Goal: Task Accomplishment & Management: Use online tool/utility

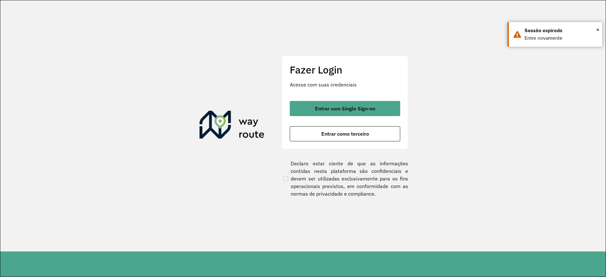
click at [342, 98] on div "Fazer Login Acesse com suas credenciais Entrar com Single Sign-on Entrar como t…" at bounding box center [345, 102] width 126 height 93
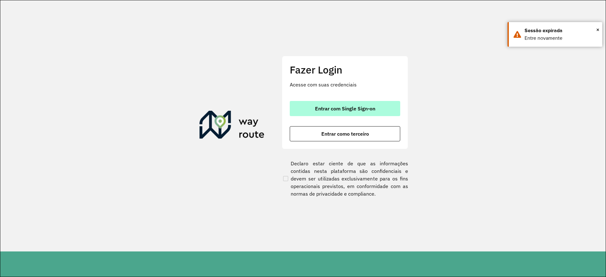
click at [341, 109] on span "Entrar com Single Sign-on" at bounding box center [345, 108] width 60 height 5
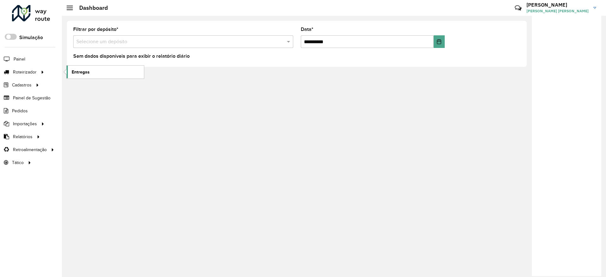
click at [77, 69] on span "Entregas" at bounding box center [81, 72] width 18 height 7
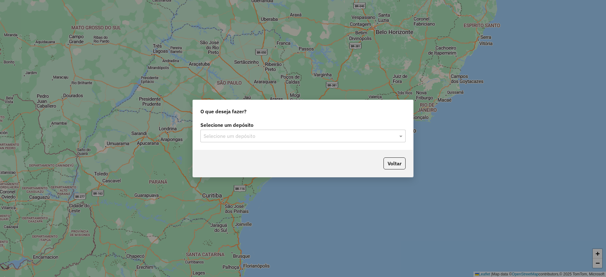
click at [277, 136] on input "text" at bounding box center [297, 137] width 186 height 8
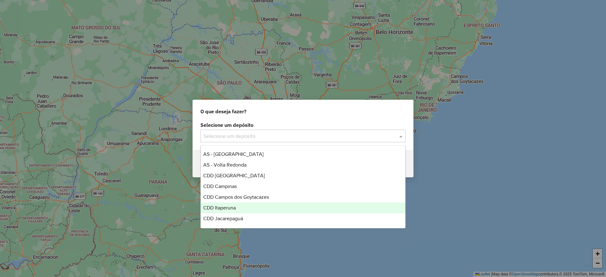
click at [249, 205] on div "CDD Itaperuna" at bounding box center [303, 208] width 204 height 11
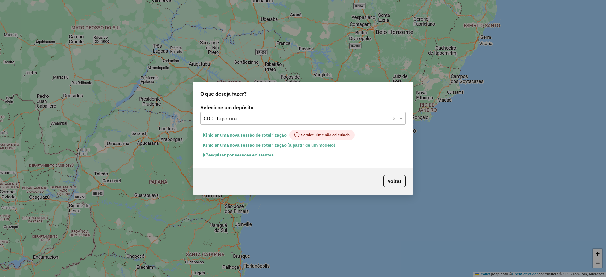
click at [255, 153] on button "Pesquisar por sessões existentes" at bounding box center [238, 155] width 76 height 10
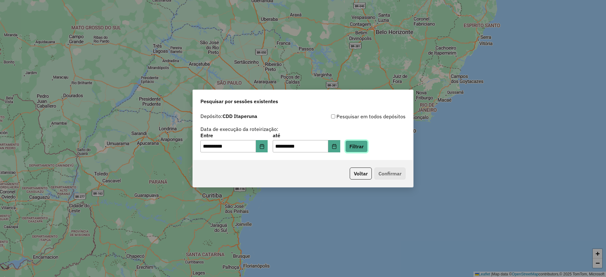
click at [364, 147] on button "Filtrar" at bounding box center [356, 146] width 22 height 12
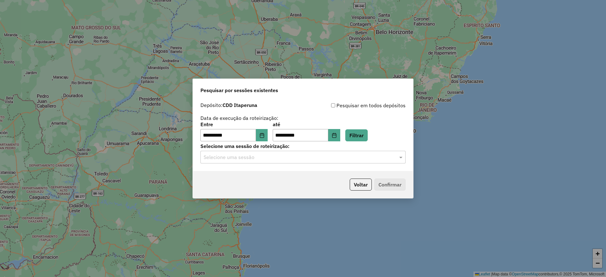
click at [272, 154] on input "text" at bounding box center [297, 158] width 186 height 8
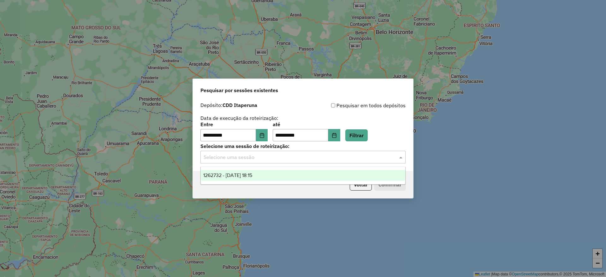
click at [269, 174] on div "1262732 - 10/09/2025 18:15" at bounding box center [303, 175] width 204 height 11
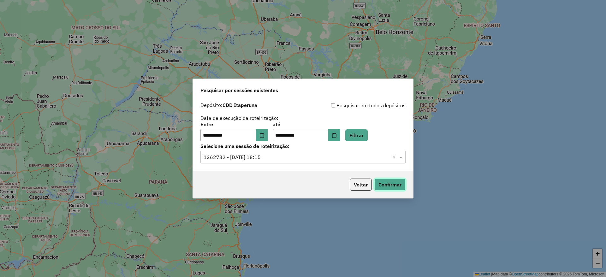
click at [383, 186] on button "Confirmar" at bounding box center [389, 185] width 31 height 12
click at [366, 188] on button "Voltar" at bounding box center [361, 185] width 22 height 12
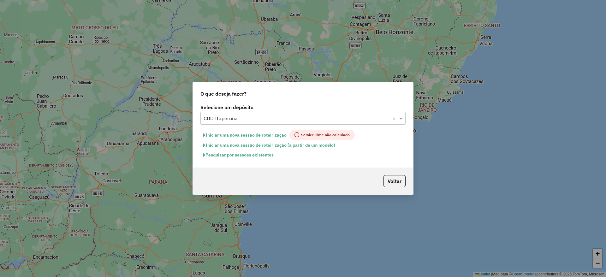
click at [266, 114] on div "Selecione um depósito × CDD Itaperuna ×" at bounding box center [302, 118] width 205 height 13
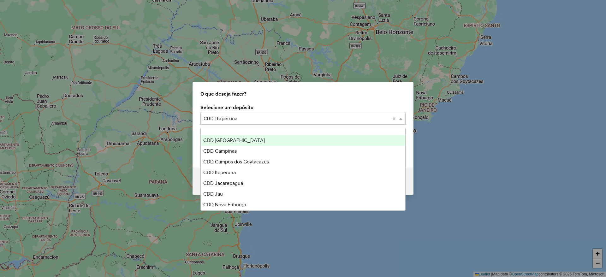
scroll to position [63, 0]
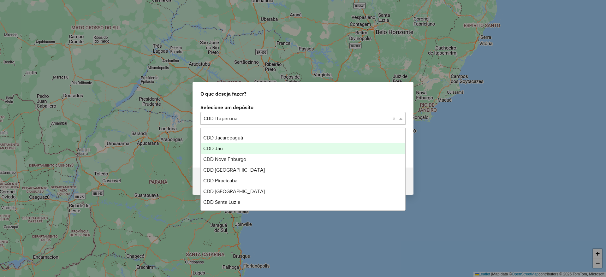
click at [242, 146] on div "CDD Jau" at bounding box center [303, 148] width 204 height 11
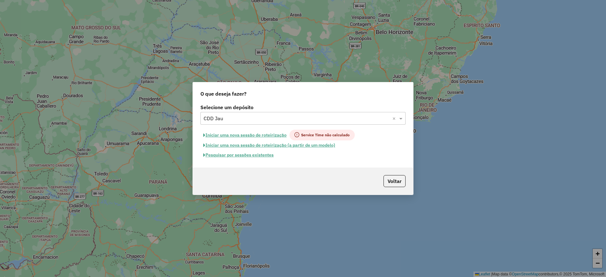
click at [226, 159] on button "Pesquisar por sessões existentes" at bounding box center [238, 155] width 76 height 10
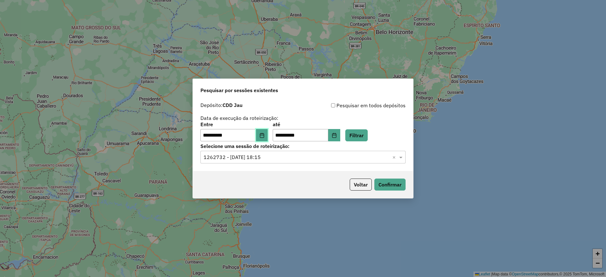
click at [264, 134] on icon "Choose Date" at bounding box center [261, 135] width 5 height 5
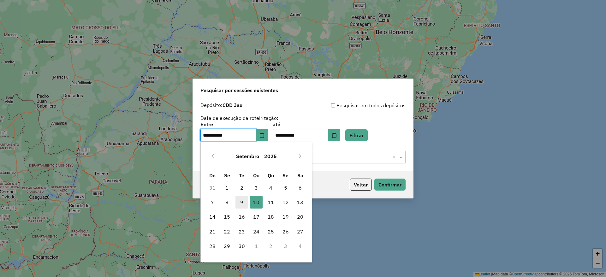
click at [241, 201] on span "9" at bounding box center [241, 202] width 13 height 13
type input "**********"
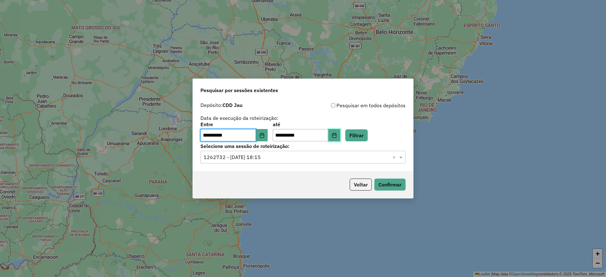
click at [340, 134] on button "Choose Date" at bounding box center [334, 135] width 12 height 13
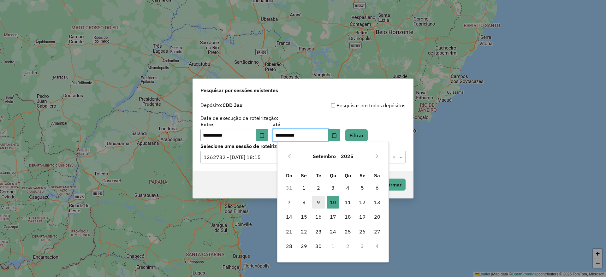
click at [322, 204] on span "9" at bounding box center [318, 202] width 13 height 13
type input "**********"
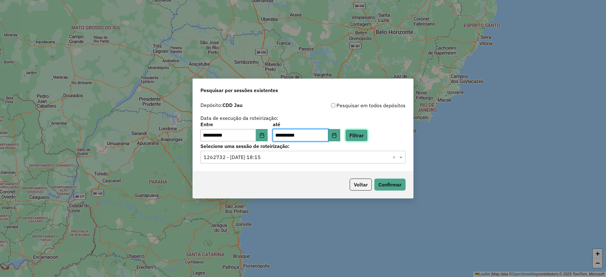
click at [361, 131] on button "Filtrar" at bounding box center [356, 135] width 22 height 12
click at [280, 159] on input "text" at bounding box center [297, 158] width 186 height 8
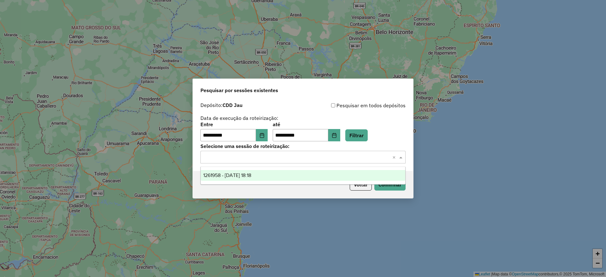
click at [286, 176] on div "1261958 - 09/09/2025 18:18" at bounding box center [303, 175] width 204 height 11
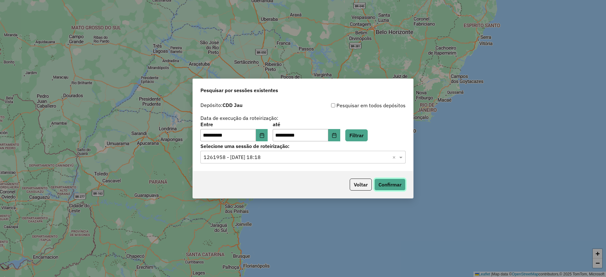
click at [394, 190] on button "Confirmar" at bounding box center [389, 185] width 31 height 12
click at [358, 187] on button "Voltar" at bounding box center [361, 185] width 22 height 12
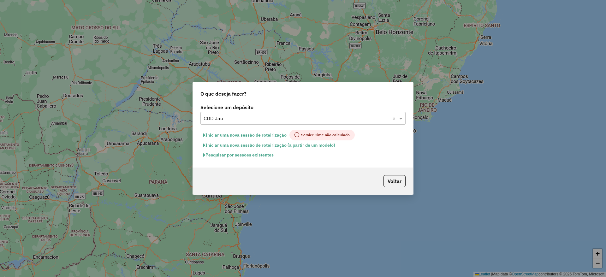
click at [253, 116] on input "text" at bounding box center [297, 119] width 186 height 8
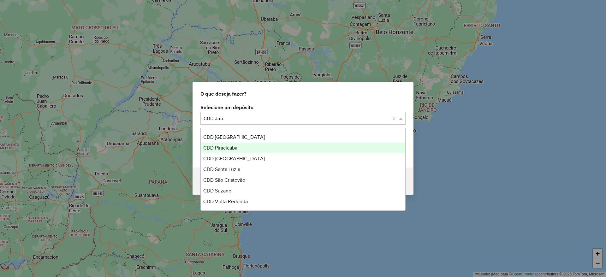
scroll to position [0, 0]
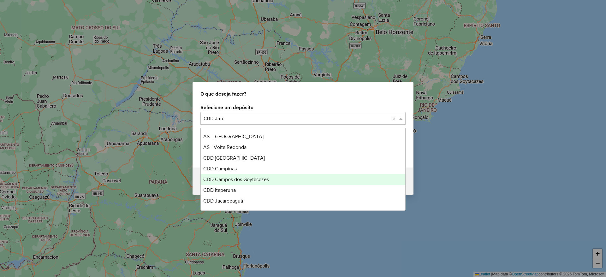
click at [409, 187] on div "Voltar" at bounding box center [303, 181] width 220 height 27
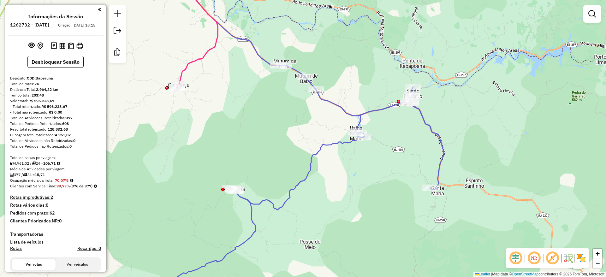
click at [511, 255] on em at bounding box center [515, 258] width 15 height 15
click at [558, 260] on em at bounding box center [552, 258] width 15 height 15
click at [585, 257] on img at bounding box center [581, 258] width 10 height 10
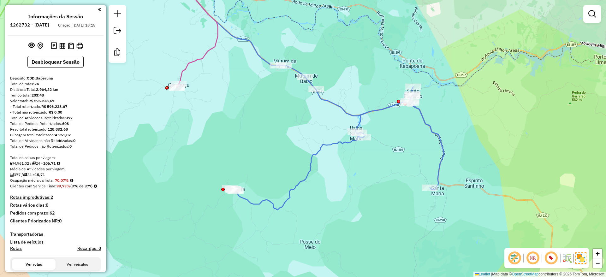
click at [543, 180] on div "Janela de atendimento Grade de atendimento Capacidade Transportadoras Veículos …" at bounding box center [303, 138] width 606 height 277
click at [315, 155] on icon at bounding box center [299, 91] width 289 height 238
select select "**********"
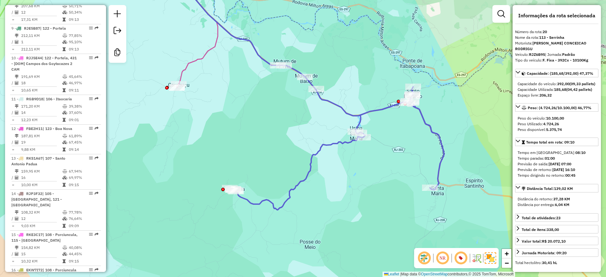
scroll to position [842, 0]
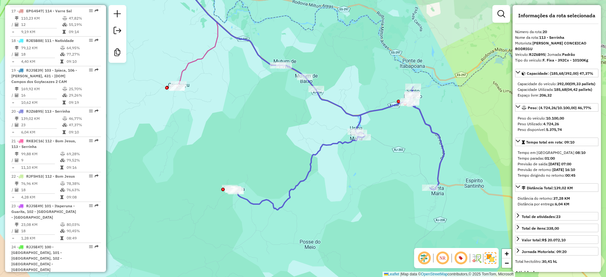
click at [535, 52] on strong "RJZ6B95" at bounding box center [537, 54] width 16 height 5
copy div "RJZ6B95"
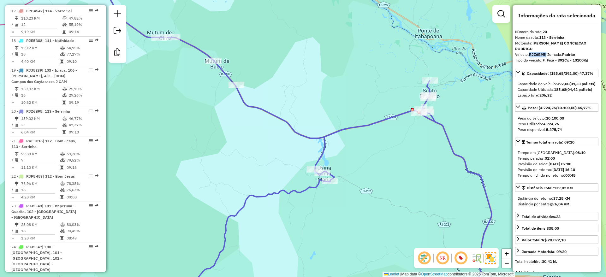
drag, startPoint x: 415, startPoint y: 149, endPoint x: 398, endPoint y: 168, distance: 25.7
click at [398, 169] on div "Janela de atendimento Grade de atendimento Capacidade Transportadoras Veículos …" at bounding box center [303, 138] width 606 height 277
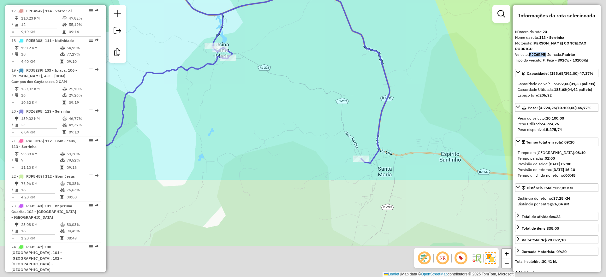
drag, startPoint x: 402, startPoint y: 168, endPoint x: 310, endPoint y: 52, distance: 148.1
click at [310, 52] on div "Janela de atendimento Grade de atendimento Capacidade Transportadoras Veículos …" at bounding box center [303, 138] width 606 height 277
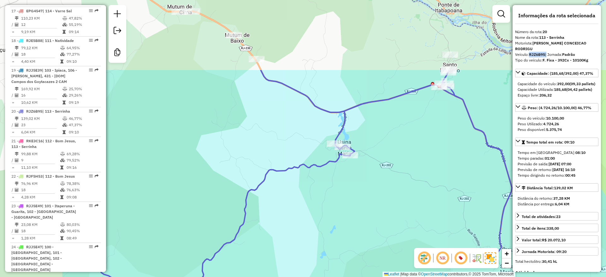
drag, startPoint x: 290, startPoint y: 38, endPoint x: 413, endPoint y: 135, distance: 156.8
click at [413, 135] on div "Janela de atendimento Grade de atendimento Capacidade Transportadoras Veículos …" at bounding box center [303, 138] width 606 height 277
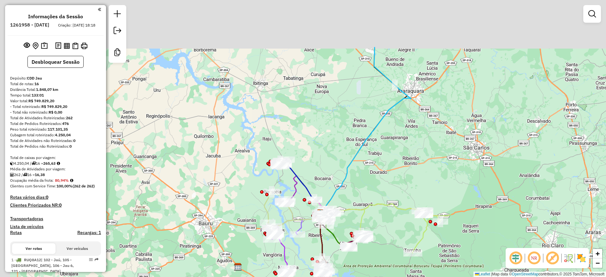
drag, startPoint x: 305, startPoint y: 54, endPoint x: 323, endPoint y: 136, distance: 84.0
click at [322, 130] on div "Janela de atendimento Grade de atendimento Capacidade Transportadoras Veículos …" at bounding box center [303, 138] width 606 height 277
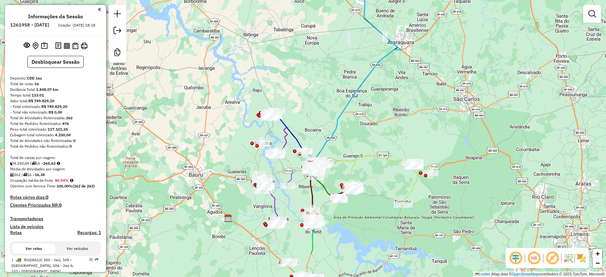
click at [311, 85] on div "Janela de atendimento Grade de atendimento Capacidade Transportadoras Veículos …" at bounding box center [303, 138] width 606 height 277
click at [509, 258] on em at bounding box center [515, 258] width 15 height 15
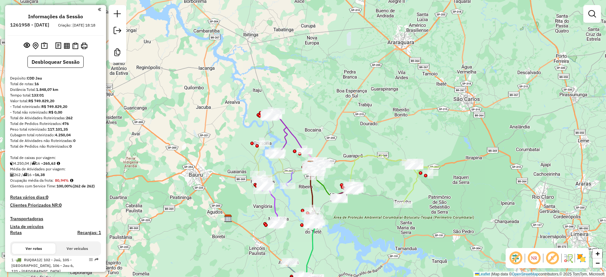
click at [553, 257] on em at bounding box center [552, 258] width 15 height 15
click at [581, 259] on img at bounding box center [581, 258] width 10 height 10
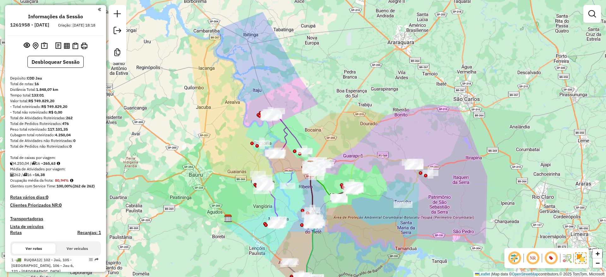
click at [527, 126] on div "Janela de atendimento Grade de atendimento Capacidade Transportadoras Veículos …" at bounding box center [303, 138] width 606 height 277
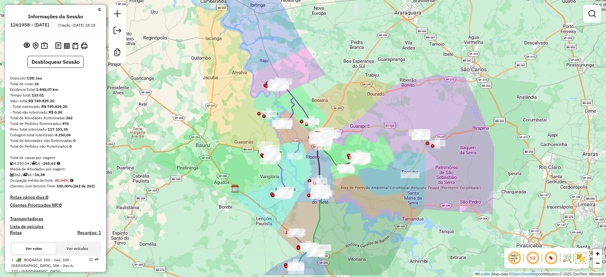
drag, startPoint x: 348, startPoint y: 135, endPoint x: 357, endPoint y: 80, distance: 56.0
click at [357, 80] on div "Janela de atendimento Grade de atendimento Capacidade Transportadoras Veículos …" at bounding box center [303, 138] width 606 height 277
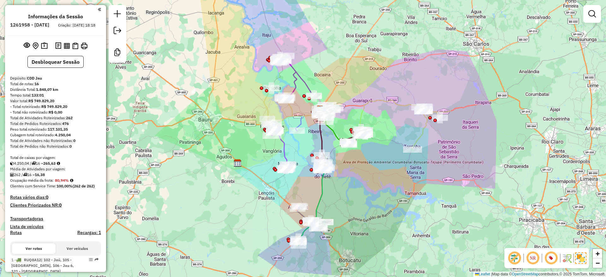
scroll to position [423, 0]
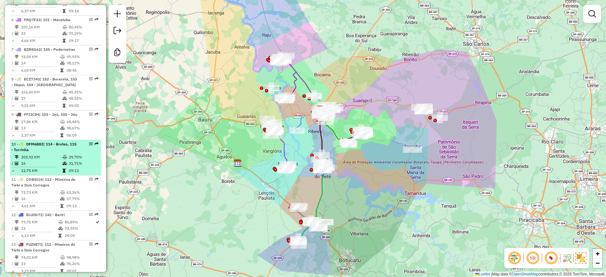
click at [68, 154] on td "29,70%" at bounding box center [83, 157] width 30 height 6
select select "**********"
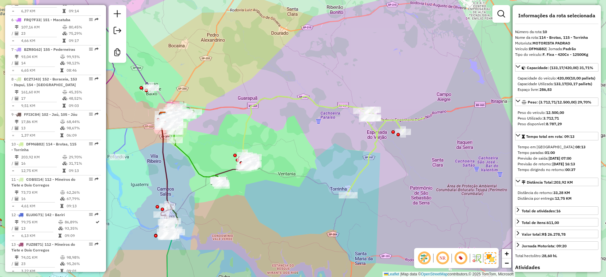
drag, startPoint x: 337, startPoint y: 147, endPoint x: 334, endPoint y: 157, distance: 10.2
click at [334, 157] on div "Janela de atendimento Grade de atendimento Capacidade Transportadoras Veículos …" at bounding box center [303, 138] width 606 height 277
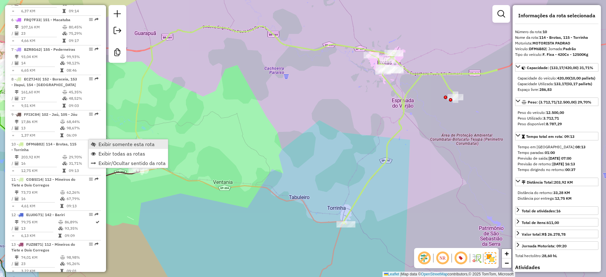
click at [111, 142] on span "Exibir somente esta rota" at bounding box center [126, 144] width 56 height 5
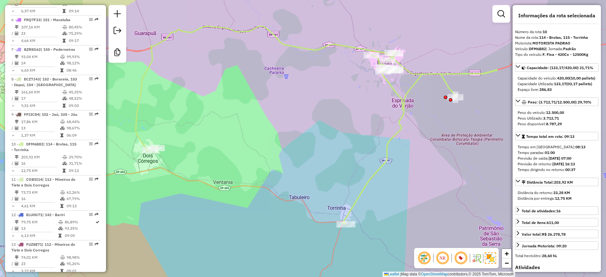
click at [209, 135] on div "Janela de atendimento Grade de atendimento Capacidade Transportadoras Veículos …" at bounding box center [303, 138] width 606 height 277
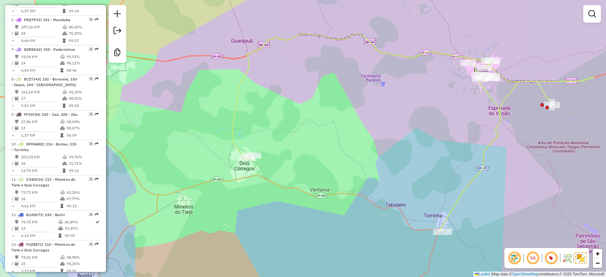
drag, startPoint x: 230, startPoint y: 134, endPoint x: 318, endPoint y: 142, distance: 88.4
click at [318, 142] on div "Janela de atendimento Grade de atendimento Capacidade Transportadoras Veículos …" at bounding box center [303, 138] width 606 height 277
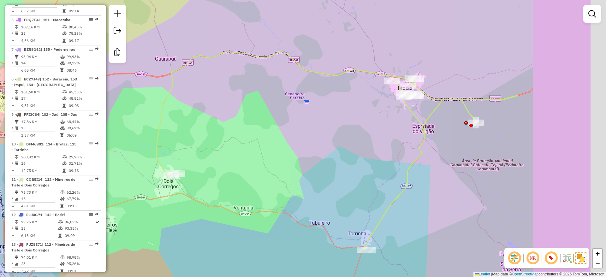
drag, startPoint x: 448, startPoint y: 149, endPoint x: 371, endPoint y: 167, distance: 79.1
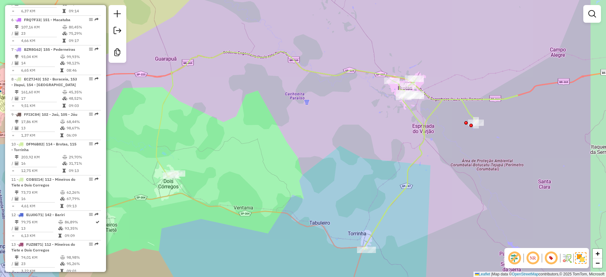
click at [371, 167] on div "Janela de atendimento Grade de atendimento Capacidade Transportadoras Veículos …" at bounding box center [303, 138] width 606 height 277
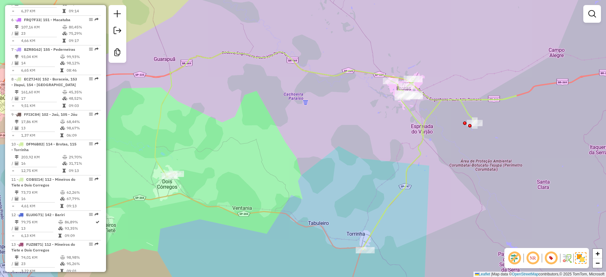
click at [314, 44] on div "Janela de atendimento Grade de atendimento Capacidade Transportadoras Veículos …" at bounding box center [303, 138] width 606 height 277
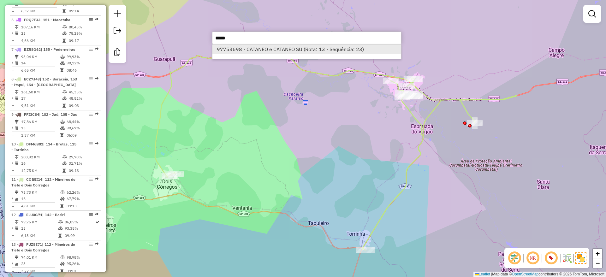
type input "*****"
click at [325, 50] on li "97753698 - CATANEO e CATANEO SU (Rota: 13 - Sequência: 23)" at bounding box center [306, 48] width 189 height 9
select select "**********"
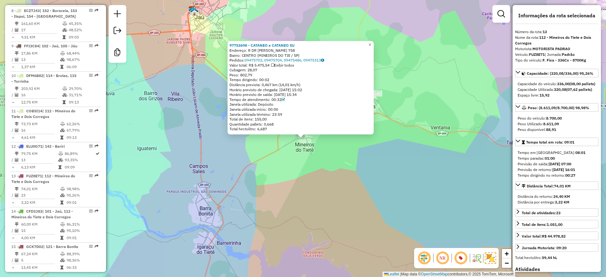
scroll to position [537, 0]
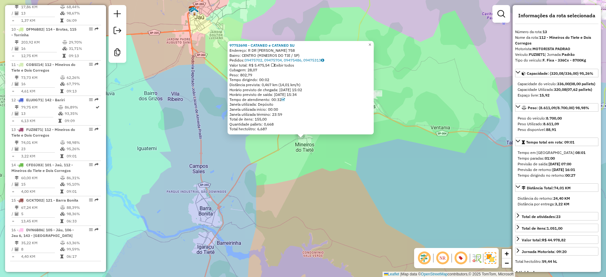
click at [449, 62] on div "97753698 - CATANEO e CATANEO SU Endereço: R DR SALVADOR MERCADANTE 758 Bairro: …" at bounding box center [303, 138] width 606 height 277
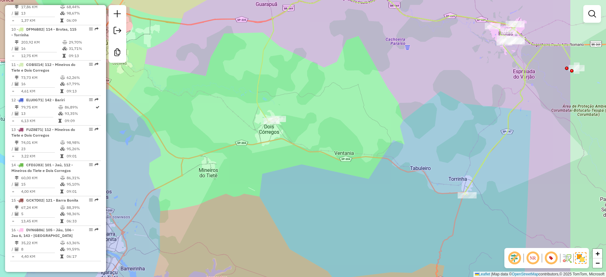
drag, startPoint x: 396, startPoint y: 112, endPoint x: 319, endPoint y: 128, distance: 79.2
click at [319, 128] on div "Janela de atendimento Grade de atendimento Capacidade Transportadoras Veículos …" at bounding box center [303, 138] width 606 height 277
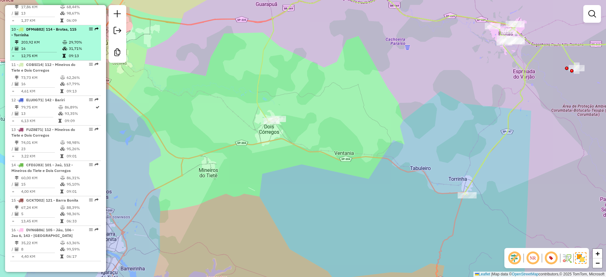
click at [77, 45] on td "31,71%" at bounding box center [83, 48] width 30 height 6
select select "**********"
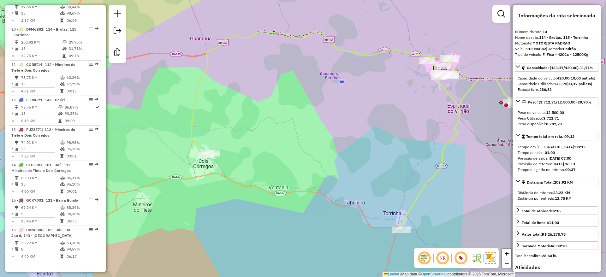
drag, startPoint x: 189, startPoint y: 115, endPoint x: 259, endPoint y: 119, distance: 70.2
click at [259, 119] on div "Janela de atendimento Grade de atendimento Capacidade Transportadoras Veículos …" at bounding box center [303, 138] width 606 height 277
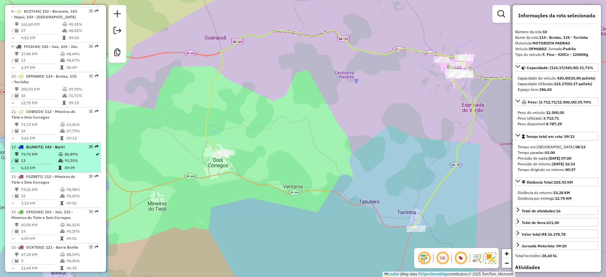
scroll to position [474, 0]
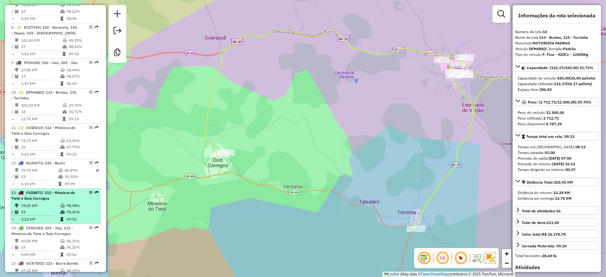
click at [64, 204] on icon at bounding box center [62, 206] width 5 height 4
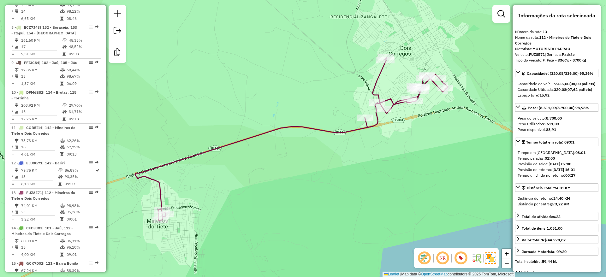
click at [299, 75] on div "Janela de atendimento Grade de atendimento Capacidade Transportadoras Veículos …" at bounding box center [303, 138] width 606 height 277
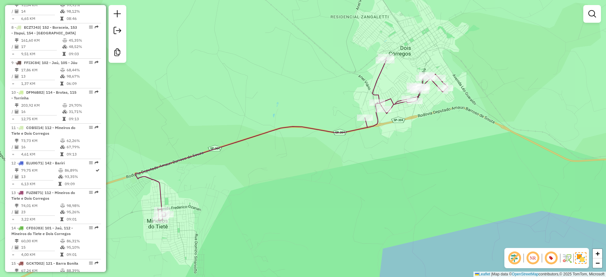
click at [539, 46] on div "Janela de atendimento Grade de atendimento Capacidade Transportadoras Veículos …" at bounding box center [303, 138] width 606 height 277
click at [249, 67] on div "Janela de atendimento Grade de atendimento Capacidade Transportadoras Veículos …" at bounding box center [303, 138] width 606 height 277
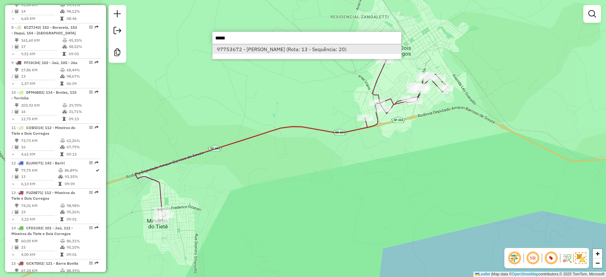
type input "*****"
click at [239, 49] on li "97753672 - LUIZ CARLOS GIGLIOTT (Rota: 13 - Sequência: 20)" at bounding box center [306, 48] width 189 height 9
select select "**********"
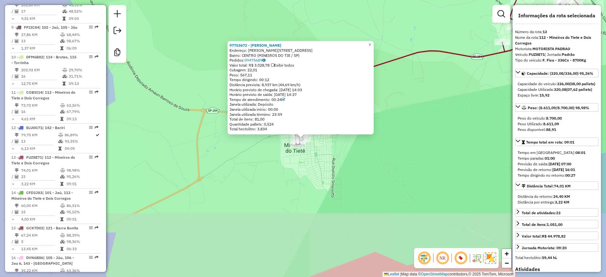
scroll to position [537, 0]
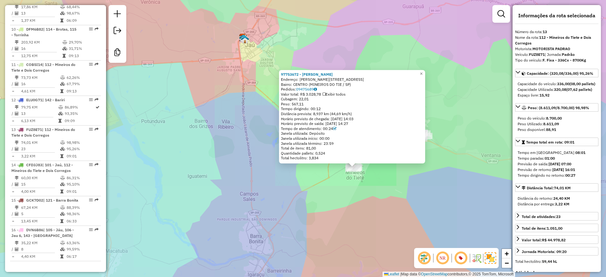
click at [375, 204] on div "97753672 - LUIZ CARLOS GIGLIOTT Endereço: R MARIA E F DE ARRUDA 600 Bairro: CEN…" at bounding box center [303, 138] width 606 height 277
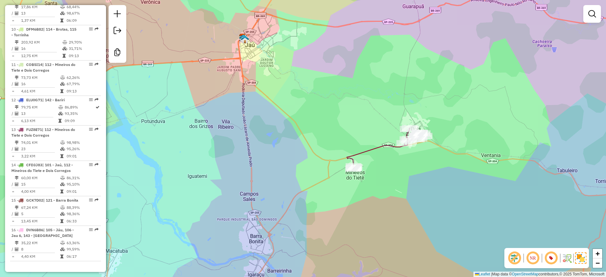
drag, startPoint x: 408, startPoint y: 205, endPoint x: 312, endPoint y: 216, distance: 96.6
click at [313, 216] on div "Janela de atendimento Grade de atendimento Capacidade Transportadoras Veículos …" at bounding box center [303, 138] width 606 height 277
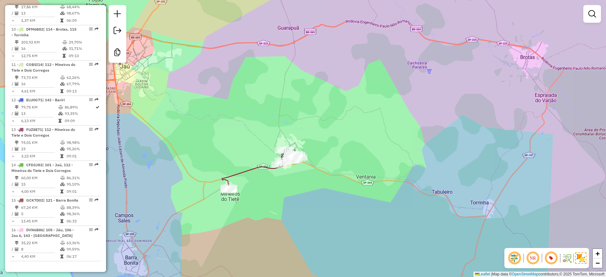
drag, startPoint x: 307, startPoint y: 216, endPoint x: 277, endPoint y: 225, distance: 31.2
click at [277, 225] on div "Janela de atendimento Grade de atendimento Capacidade Transportadoras Veículos …" at bounding box center [303, 138] width 606 height 277
click at [249, 169] on icon at bounding box center [261, 170] width 78 height 41
select select "**********"
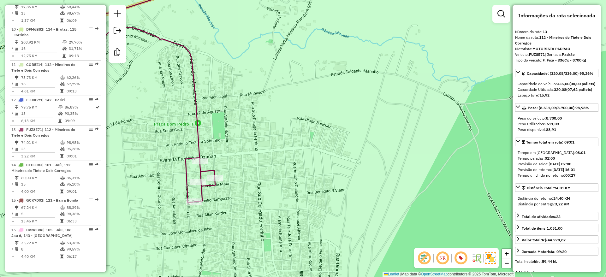
click at [236, 72] on div "Janela de atendimento Grade de atendimento Capacidade Transportadoras Veículos …" at bounding box center [303, 138] width 606 height 277
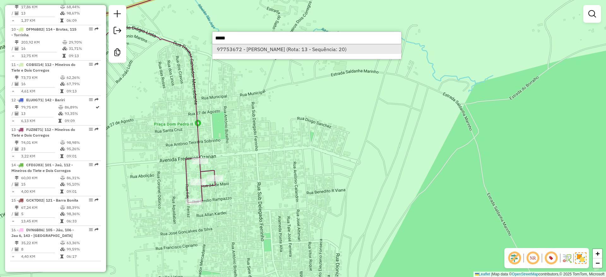
type input "*****"
click at [242, 52] on li "97753672 - LUIZ CARLOS GIGLIOTT (Rota: 13 - Sequência: 20)" at bounding box center [306, 48] width 189 height 9
select select "**********"
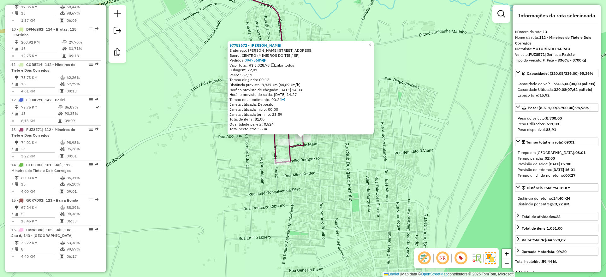
click at [337, 18] on div "97753672 - LUIZ CARLOS GIGLIOTT Endereço: R MARIA E F DE ARRUDA 600 Bairro: CEN…" at bounding box center [303, 138] width 606 height 277
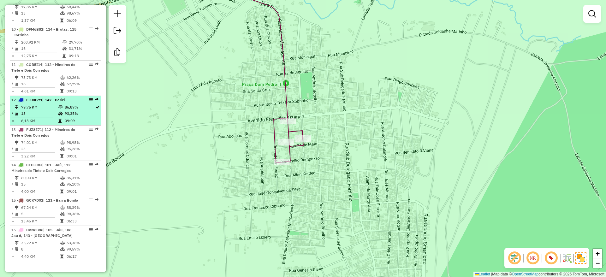
click at [60, 111] on table "79,75 KM 86,89% / 13 93,35% = 6,13 KM 09:09" at bounding box center [55, 114] width 88 height 20
select select "**********"
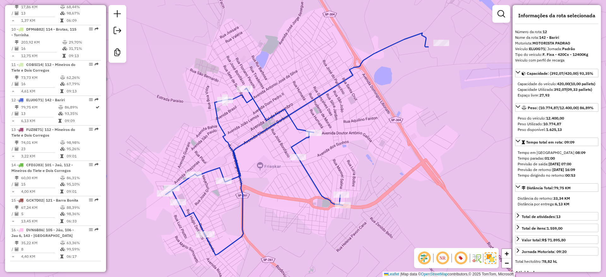
click at [240, 55] on div "Janela de atendimento Grade de atendimento Capacidade Transportadoras Veículos …" at bounding box center [303, 138] width 606 height 277
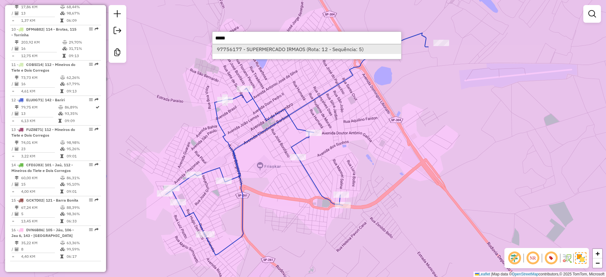
type input "*****"
click at [271, 49] on li "97756177 - SUPERMERCADO IRMAOS (Rota: 12 - Sequência: 5)" at bounding box center [306, 48] width 189 height 9
select select "**********"
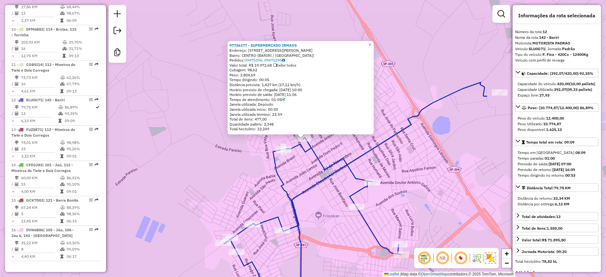
click at [300, 174] on div "97756177 - SUPERMERCADO IRMAOS Endereço: AV JOSE BONIFACIO 83 Bairro: CENTRO (B…" at bounding box center [303, 138] width 606 height 277
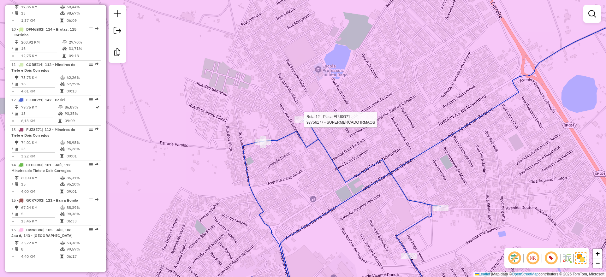
select select "**********"
